Goal: Information Seeking & Learning: Learn about a topic

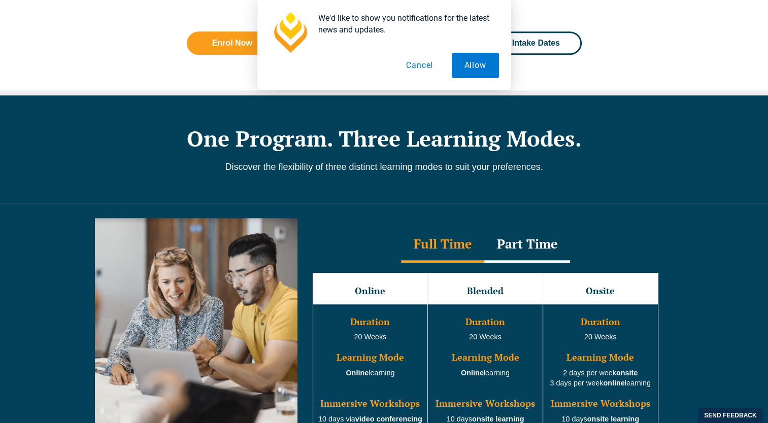
scroll to position [776, 0]
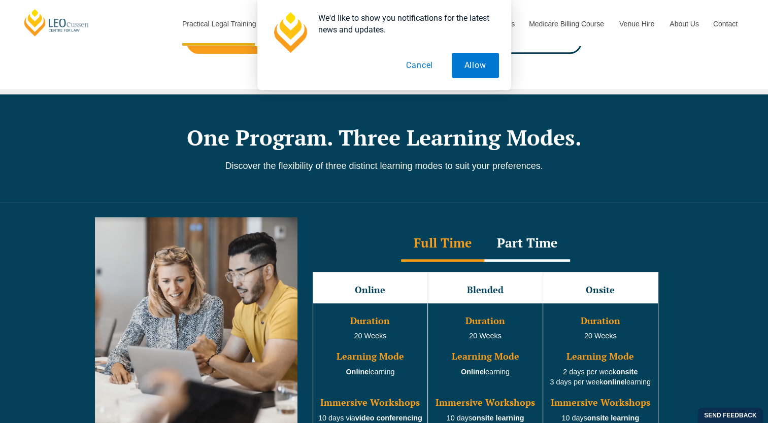
click at [421, 69] on button "Cancel" at bounding box center [419, 65] width 52 height 25
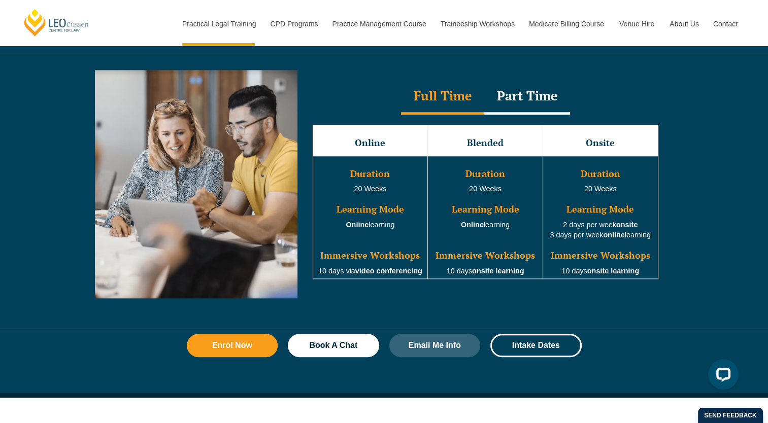
scroll to position [925, 0]
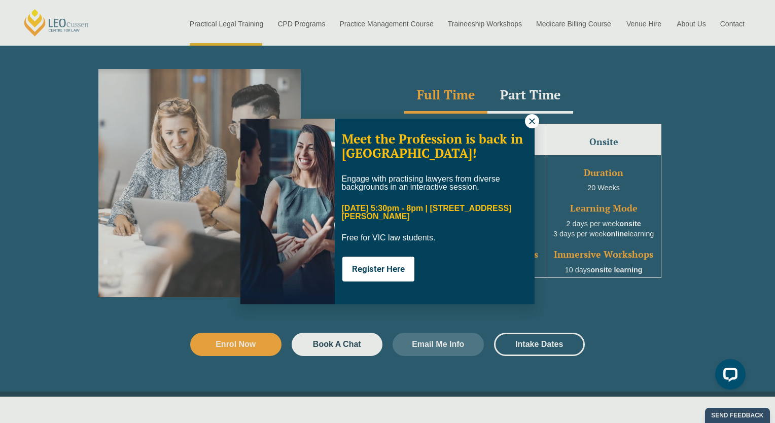
click at [533, 123] on icon at bounding box center [532, 121] width 9 height 9
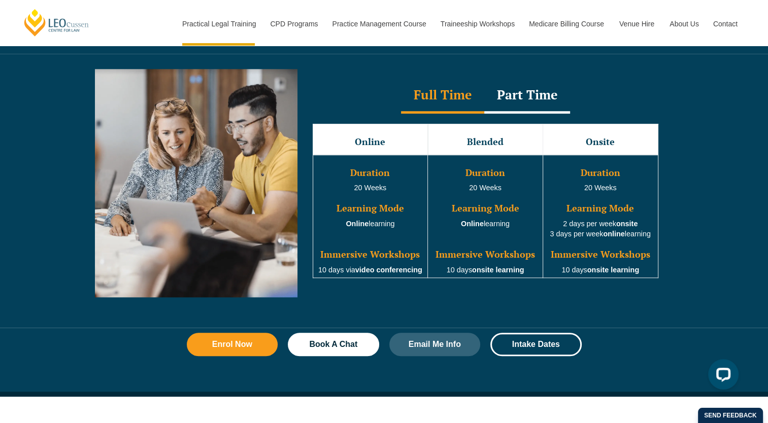
click at [524, 102] on div "Part Time" at bounding box center [527, 96] width 86 height 36
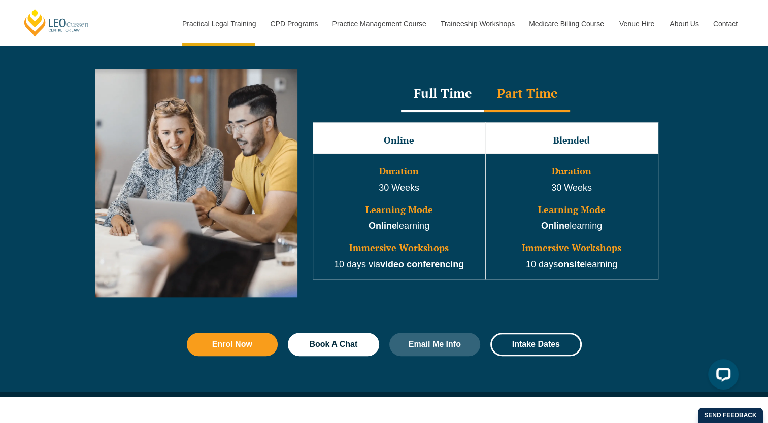
click at [445, 95] on div "Full Time" at bounding box center [442, 95] width 83 height 36
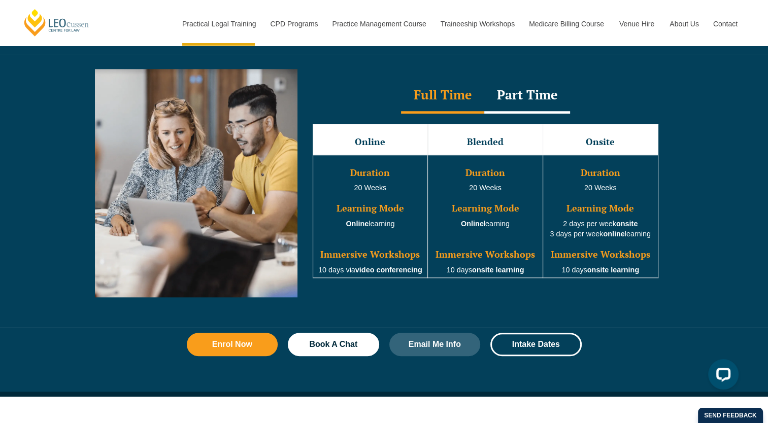
click at [502, 96] on div "Part Time" at bounding box center [527, 96] width 86 height 36
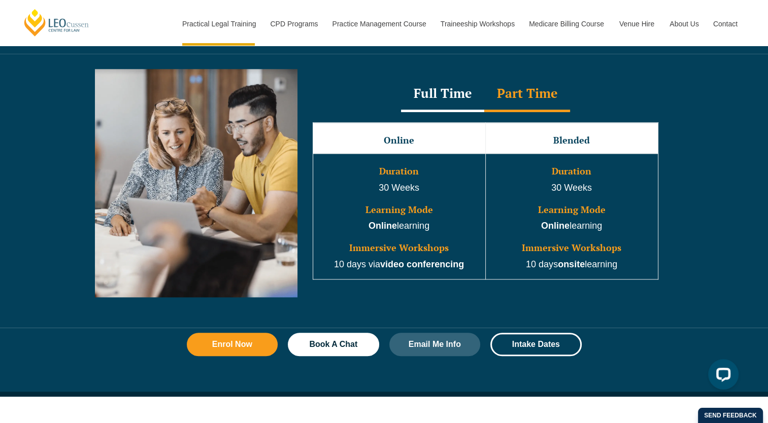
click at [457, 103] on div "Full Time" at bounding box center [442, 95] width 83 height 36
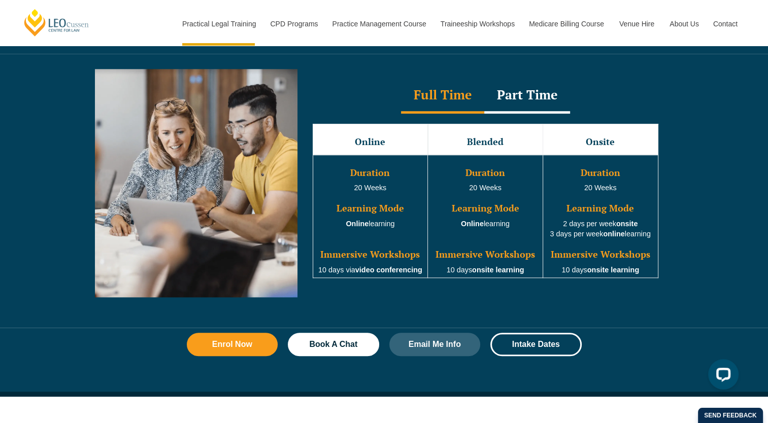
click at [498, 100] on div "Part Time" at bounding box center [527, 96] width 86 height 36
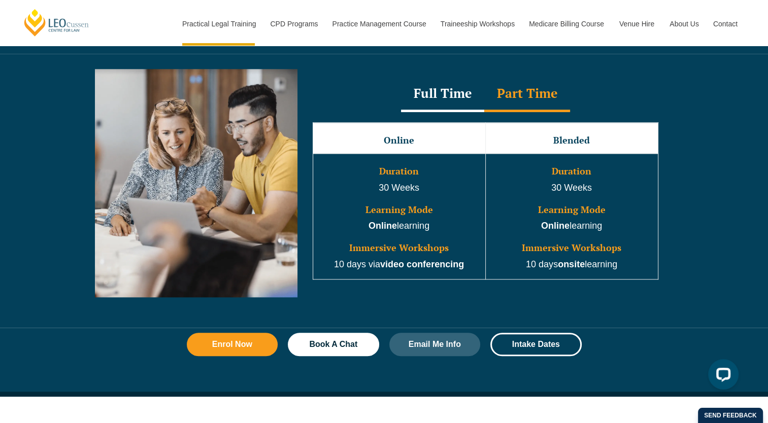
click at [449, 103] on div "Full Time" at bounding box center [442, 95] width 83 height 36
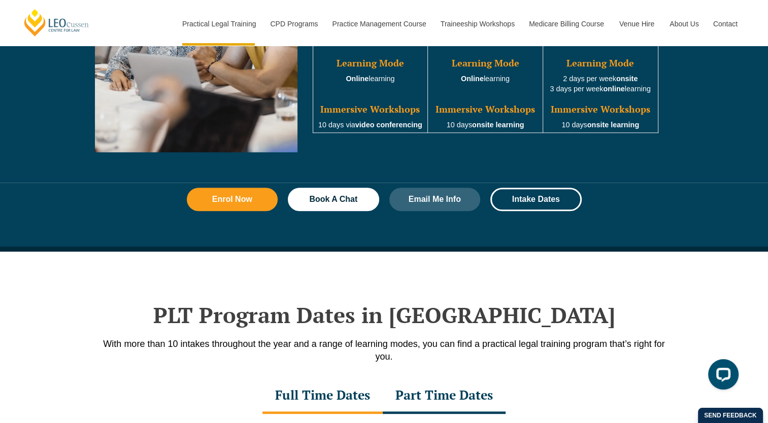
scroll to position [1090, 0]
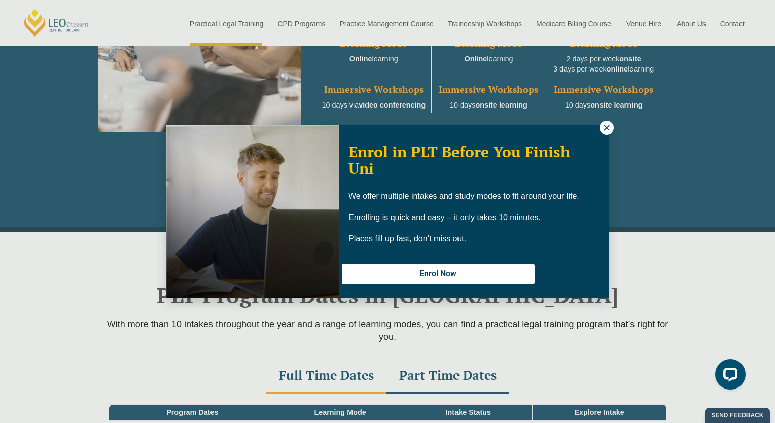
click at [610, 121] on button at bounding box center [607, 128] width 14 height 14
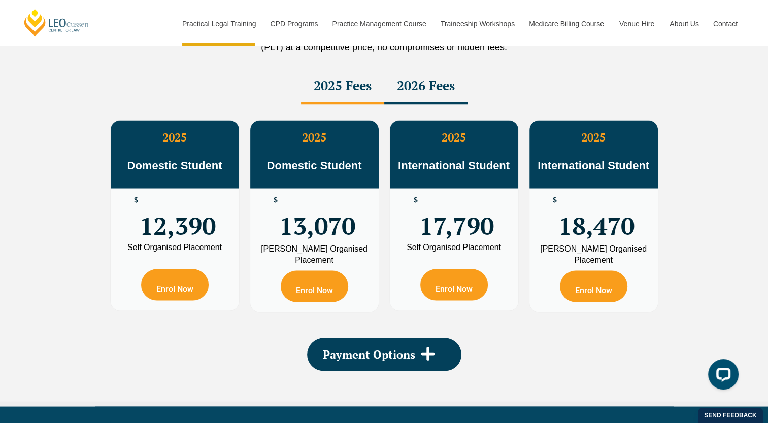
scroll to position [1822, 0]
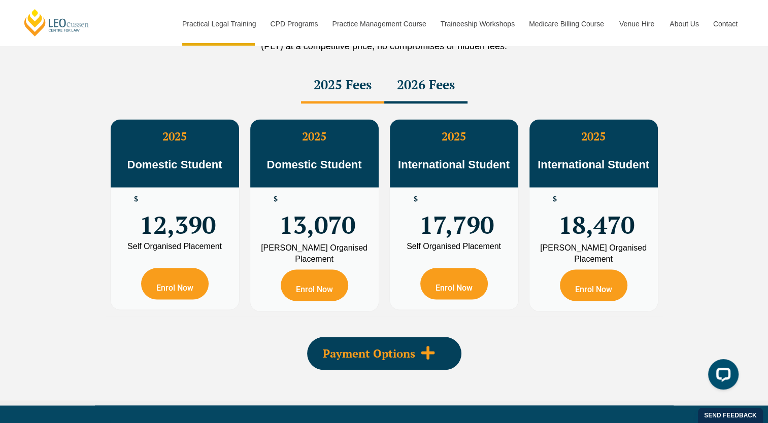
click at [364, 357] on span "Payment Options" at bounding box center [369, 353] width 92 height 11
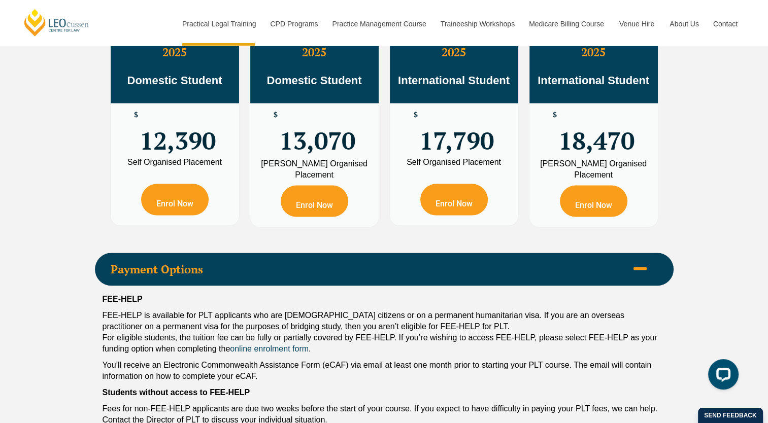
scroll to position [1900, 0]
